Goal: Use online tool/utility: Utilize a website feature to perform a specific function

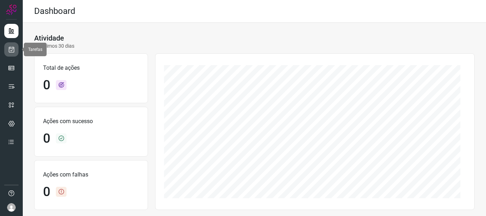
click at [12, 52] on icon at bounding box center [11, 49] width 7 height 7
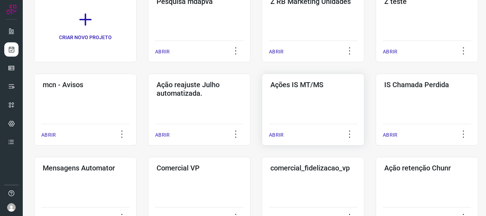
scroll to position [71, 0]
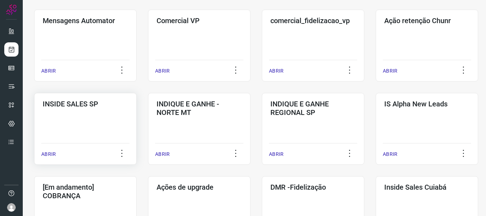
click at [52, 155] on p "ABRIR" at bounding box center [48, 153] width 15 height 7
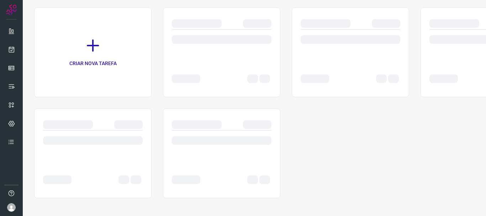
scroll to position [49, 0]
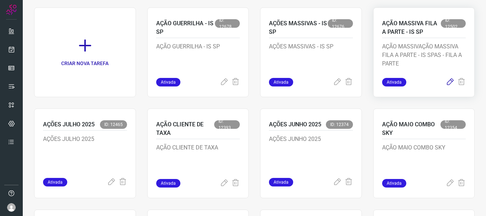
click at [446, 80] on icon at bounding box center [450, 82] width 9 height 9
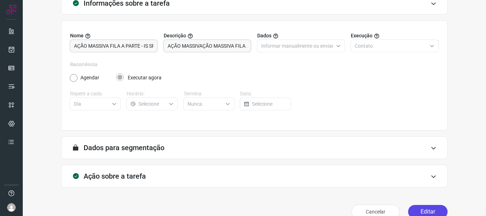
click at [430, 211] on button "Editar" at bounding box center [427, 212] width 39 height 14
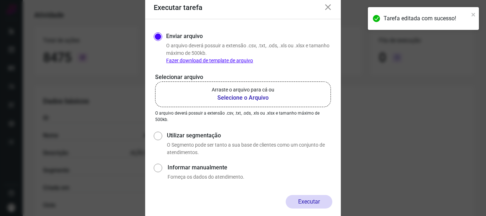
click at [246, 99] on b "Selecione o Arquivo" at bounding box center [243, 98] width 63 height 9
click at [0, 0] on input "Arraste o arquivo para cá ou Selecione o Arquivo" at bounding box center [0, 0] width 0 height 0
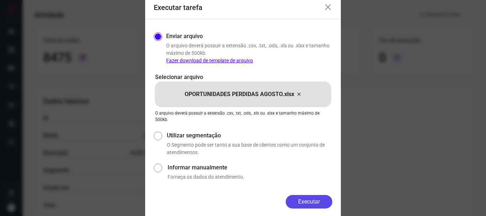
click at [310, 204] on button "Executar" at bounding box center [309, 202] width 47 height 14
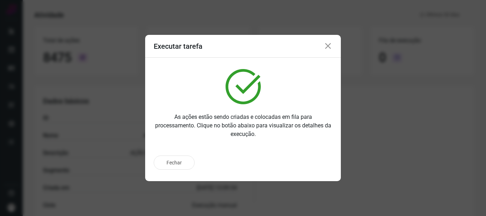
click at [329, 41] on div "Executar tarefa" at bounding box center [243, 46] width 196 height 23
click at [330, 44] on icon at bounding box center [328, 46] width 9 height 9
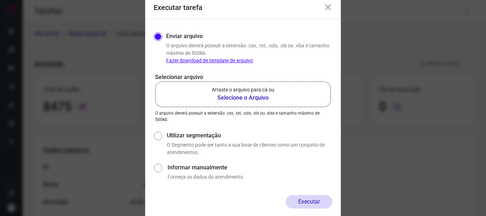
click at [328, 6] on icon at bounding box center [328, 7] width 9 height 9
click at [326, 10] on icon at bounding box center [328, 7] width 9 height 9
